Goal: Transaction & Acquisition: Purchase product/service

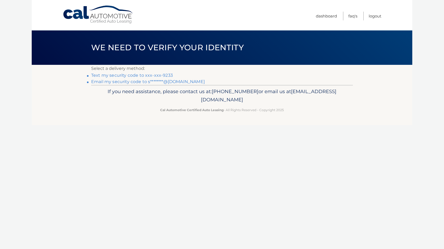
click at [165, 75] on link "Text my security code to xxx-xxx-9233" at bounding box center [132, 75] width 82 height 5
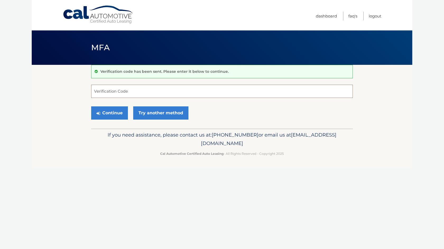
click at [115, 94] on input "Verification Code" at bounding box center [221, 91] width 261 height 13
type input "883827"
click at [120, 113] on button "Continue" at bounding box center [109, 112] width 37 height 13
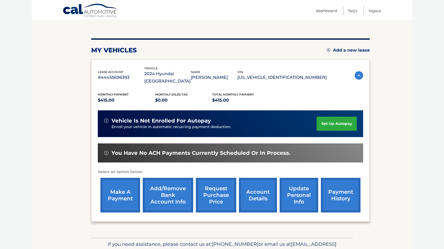
scroll to position [51, 0]
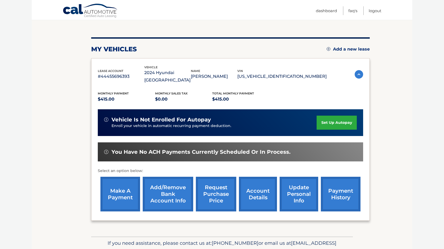
click at [324, 115] on link "set up autopay" at bounding box center [336, 122] width 40 height 14
click at [106, 195] on link "make a payment" at bounding box center [120, 193] width 40 height 35
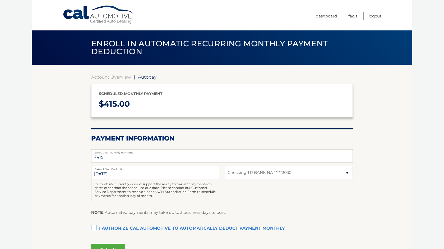
select select "MjBiOGVhNTYtMzQ5Ny00M2NmLThkZGItN2NiNzllYWRmNGFl"
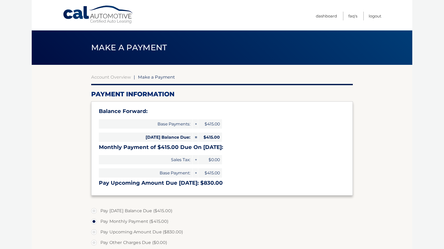
select select "MjBiOGVhNTYtMzQ5Ny00M2NmLThkZGItN2NiNzllYWRmNGFl"
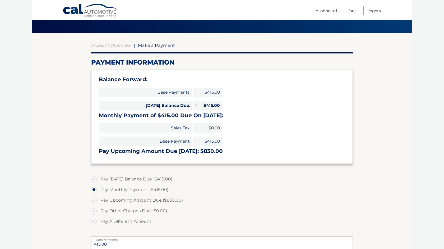
scroll to position [33, 0]
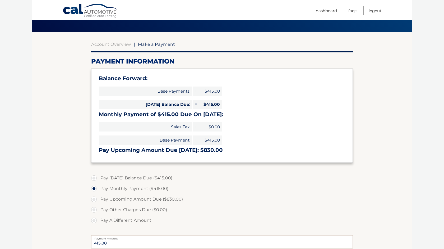
click at [94, 177] on label "Pay Today's Balance Due ($415.00)" at bounding box center [221, 177] width 261 height 11
click at [94, 177] on input "Pay Today's Balance Due ($415.00)" at bounding box center [95, 176] width 5 height 8
radio input "true"
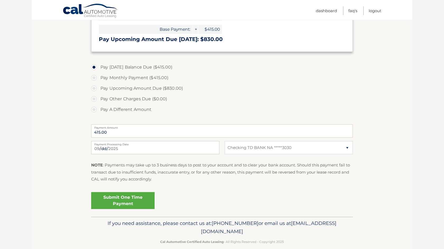
scroll to position [144, 0]
click at [131, 202] on link "Submit One Time Payment" at bounding box center [122, 199] width 63 height 17
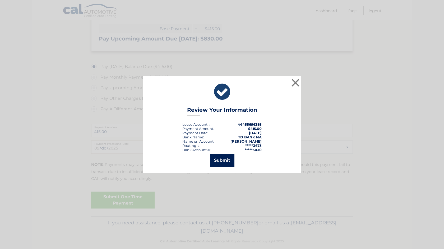
click at [220, 161] on button "Submit" at bounding box center [222, 160] width 25 height 13
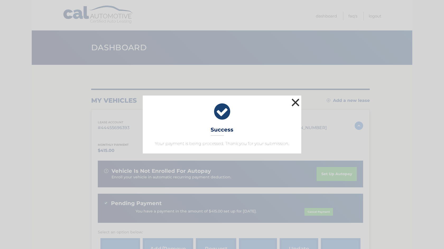
click at [295, 103] on button "×" at bounding box center [295, 102] width 11 height 11
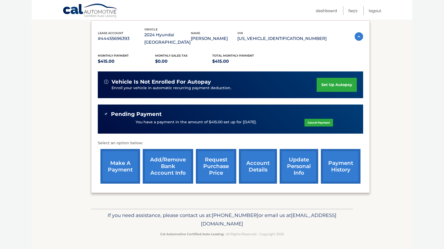
scroll to position [95, 0]
click at [244, 157] on link "account details" at bounding box center [258, 166] width 38 height 35
click at [328, 159] on link "payment history" at bounding box center [341, 166] width 40 height 35
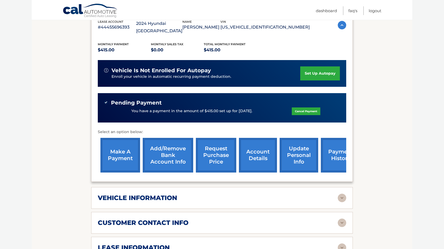
scroll to position [108, 0]
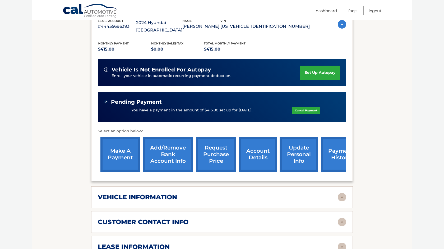
click at [329, 157] on link "payment history" at bounding box center [341, 154] width 40 height 35
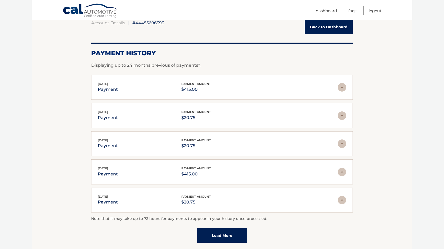
scroll to position [52, 0]
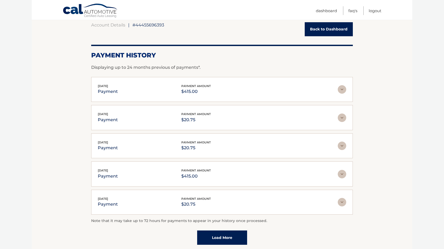
click at [215, 239] on link "Load More" at bounding box center [222, 237] width 50 height 14
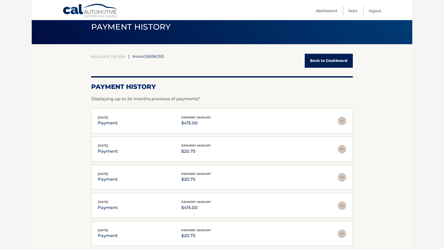
scroll to position [19, 0]
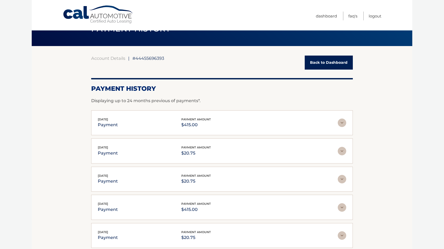
drag, startPoint x: 221, startPoint y: 114, endPoint x: 142, endPoint y: 68, distance: 91.1
click at [220, 113] on div "[DATE] payment payment amount $415.00 Late Charges $0.00 Miscelleneous Charges*…" at bounding box center [221, 122] width 261 height 25
click at [308, 61] on link "Back to Dashboard" at bounding box center [329, 62] width 48 height 14
